Goal: Information Seeking & Learning: Learn about a topic

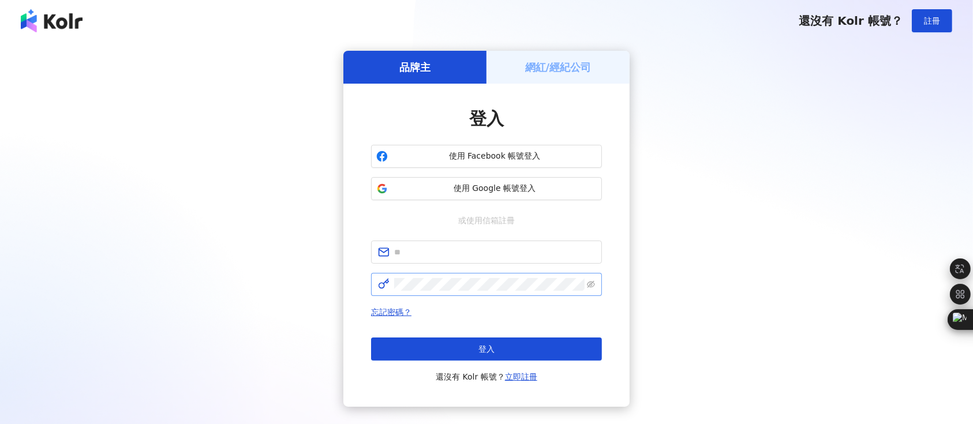
scroll to position [69, 0]
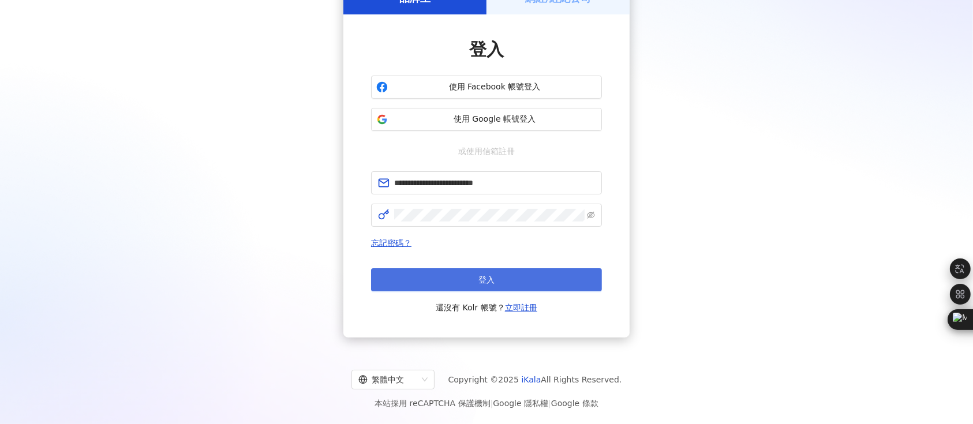
click at [421, 281] on button "登入" at bounding box center [486, 279] width 231 height 23
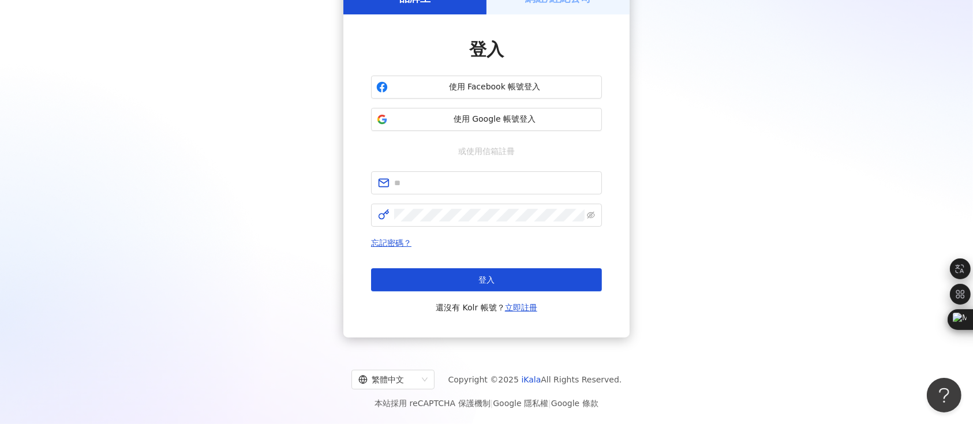
scroll to position [0, 0]
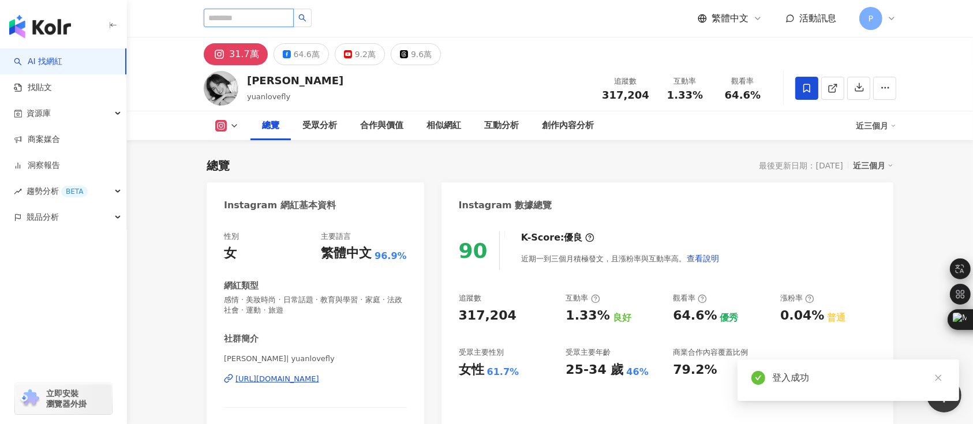
click at [238, 13] on input "search" at bounding box center [249, 18] width 90 height 18
paste input "***"
type input "***"
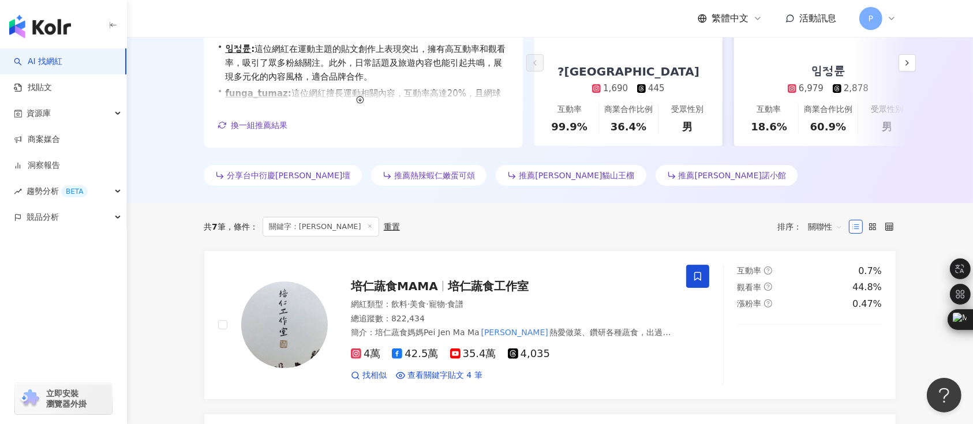
scroll to position [231, 0]
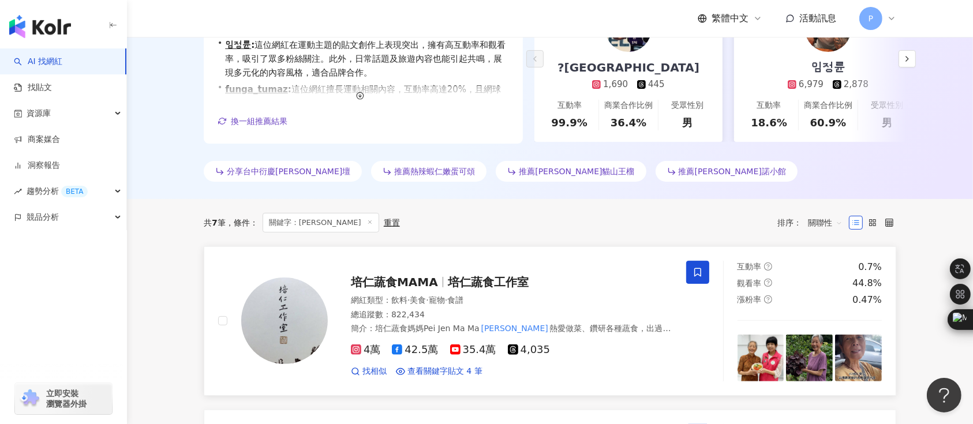
click at [416, 279] on span "培仁蔬食MAMA" at bounding box center [394, 282] width 87 height 14
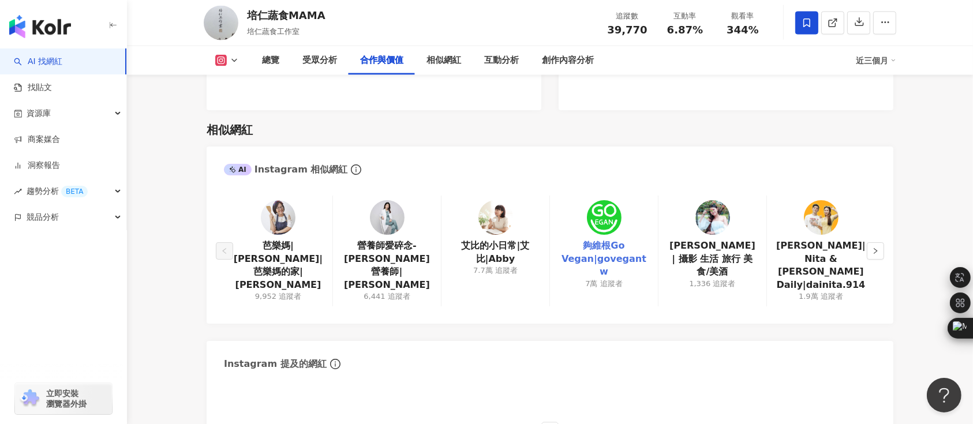
scroll to position [1616, 0]
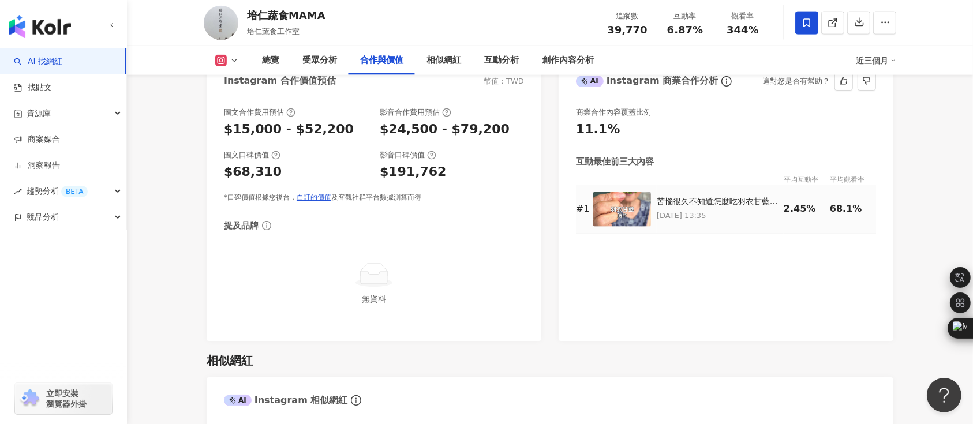
click at [747, 210] on p "2025/6/19 13:35" at bounding box center [717, 216] width 121 height 13
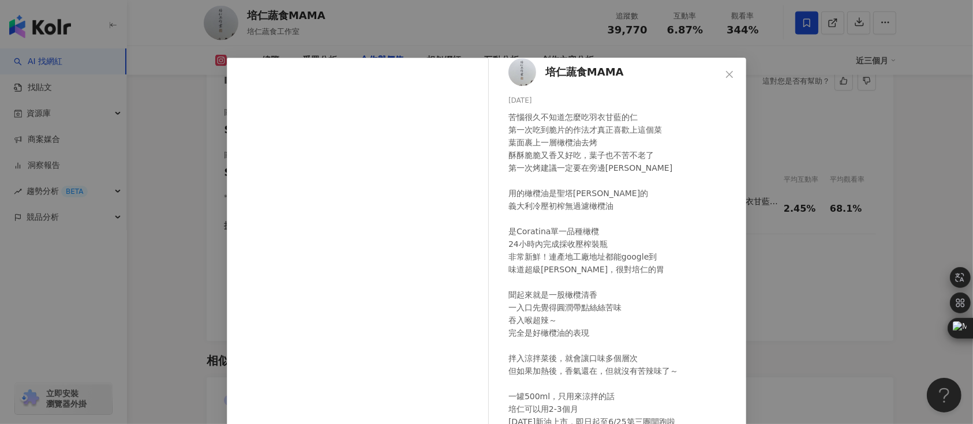
scroll to position [0, 0]
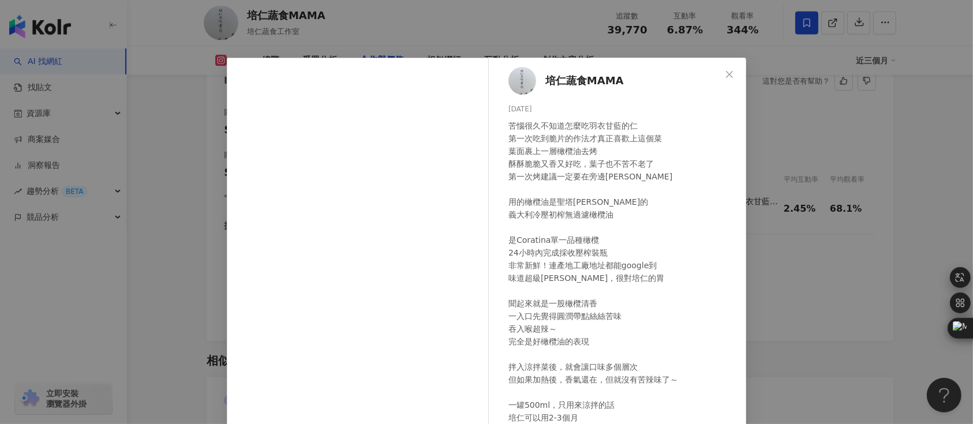
click at [559, 80] on span "培仁蔬食MAMA" at bounding box center [584, 81] width 78 height 16
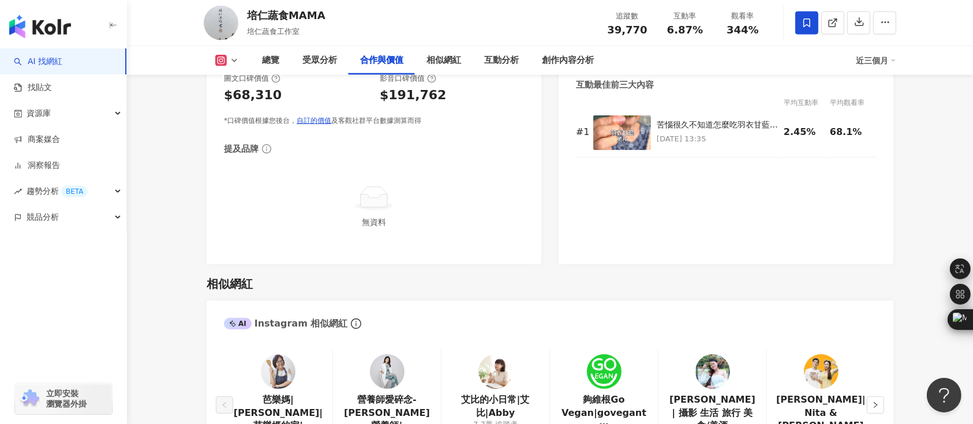
scroll to position [2078, 0]
